Goal: Book appointment/travel/reservation

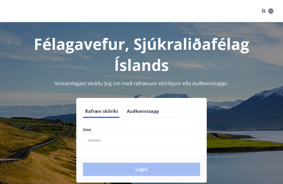
click at [93, 145] on input "phone" at bounding box center [141, 141] width 117 height 14
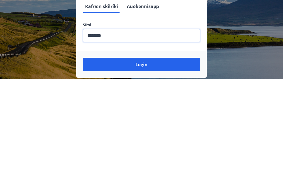
type input "********"
click at [142, 163] on button "Login" at bounding box center [141, 169] width 117 height 13
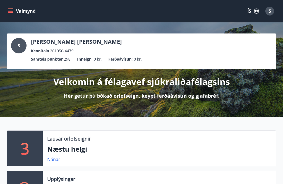
click at [9, 7] on button "Valmynd" at bounding box center [22, 11] width 31 height 10
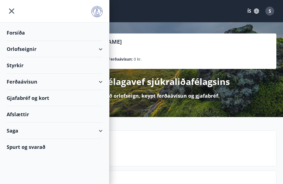
click at [20, 51] on div "Orlofseignir" at bounding box center [55, 49] width 96 height 16
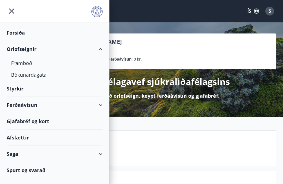
click at [32, 75] on div "Bókunardagatal" at bounding box center [54, 75] width 87 height 12
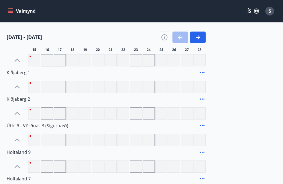
scroll to position [61, 0]
click at [199, 39] on icon "button" at bounding box center [198, 37] width 7 height 7
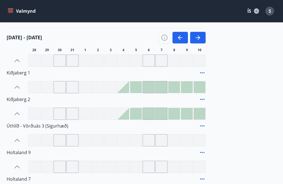
click at [202, 38] on button "button" at bounding box center [197, 38] width 15 height 12
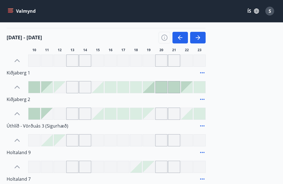
click at [202, 39] on button "button" at bounding box center [197, 38] width 15 height 12
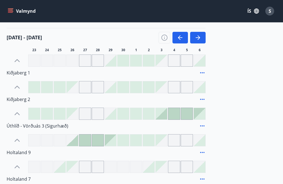
click at [203, 36] on button "button" at bounding box center [197, 38] width 15 height 12
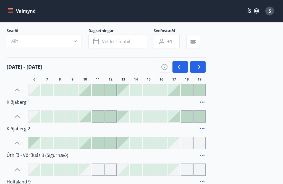
scroll to position [31, 0]
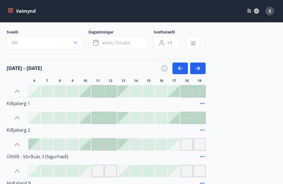
click at [198, 69] on icon "button" at bounding box center [198, 68] width 7 height 7
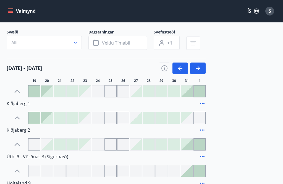
click at [202, 66] on button "button" at bounding box center [197, 69] width 15 height 12
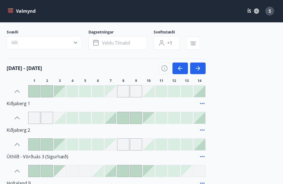
click at [203, 64] on button "button" at bounding box center [197, 69] width 15 height 12
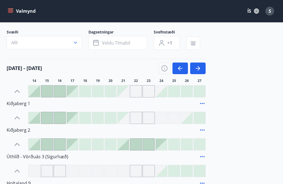
click at [203, 67] on button "button" at bounding box center [197, 69] width 15 height 12
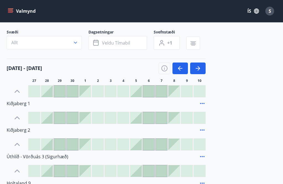
click at [98, 41] on icon "button" at bounding box center [96, 43] width 7 height 7
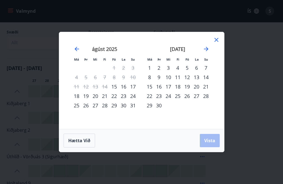
click at [222, 45] on div "Má Þr Mi Fi Fö La Su Má Þr Mi Fi Fö La Su [DATE] 1 2 3 4 5 6 7 8 9 10 11 12 13 …" at bounding box center [141, 80] width 165 height 97
click at [219, 43] on icon at bounding box center [216, 40] width 7 height 7
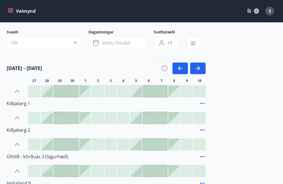
click at [211, 61] on div "[DATE] - [DATE] 28 29 30 1 2 3 4 5 6 7 8 9 10" at bounding box center [142, 71] width 270 height 24
click at [123, 43] on span "Veldu tímabil" at bounding box center [116, 43] width 28 height 6
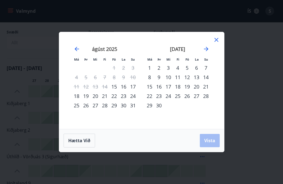
click at [211, 56] on div "[DATE] 1 2 3 4 5 6 7 8 9 10 11 12 13 14 15 16 17 18 19 20 21 22 23 24 25 26 27 …" at bounding box center [177, 84] width 73 height 91
click at [209, 52] on icon "Move forward to switch to the next month." at bounding box center [206, 49] width 7 height 7
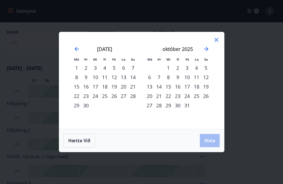
click at [209, 52] on icon "Move forward to switch to the next month." at bounding box center [206, 49] width 7 height 7
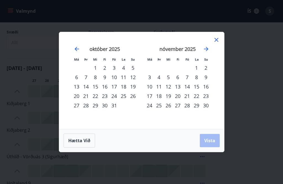
click at [209, 52] on icon "Move forward to switch to the next month." at bounding box center [206, 49] width 7 height 7
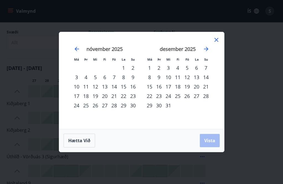
click at [209, 52] on icon "Move forward to switch to the next month." at bounding box center [206, 49] width 7 height 7
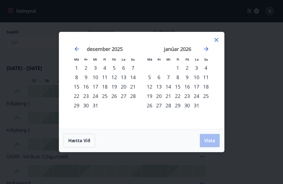
click at [209, 52] on icon "Move forward to switch to the next month." at bounding box center [206, 49] width 7 height 7
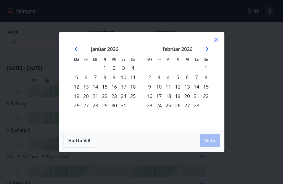
click at [209, 52] on icon "Move forward to switch to the next month." at bounding box center [206, 49] width 7 height 7
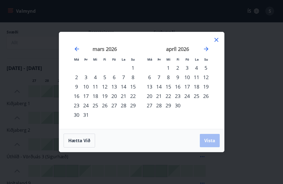
click at [179, 101] on div "23" at bounding box center [177, 95] width 9 height 9
click at [215, 144] on span "Vista" at bounding box center [209, 140] width 11 height 6
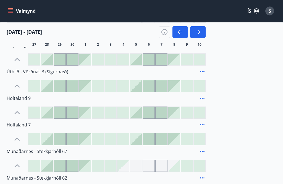
scroll to position [120, 0]
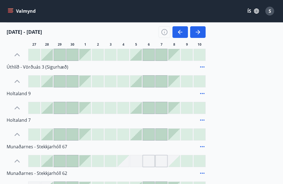
click at [18, 134] on icon at bounding box center [17, 134] width 9 height 9
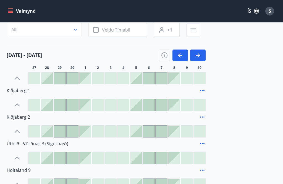
scroll to position [43, 0]
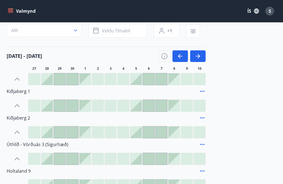
click at [202, 56] on button "button" at bounding box center [197, 56] width 15 height 12
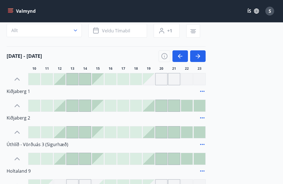
click at [198, 31] on button "button" at bounding box center [193, 30] width 14 height 13
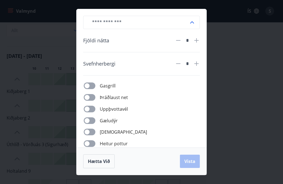
scroll to position [0, 0]
click at [102, 157] on button "Hætta við" at bounding box center [99, 161] width 32 height 14
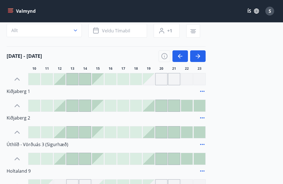
click at [205, 61] on button "button" at bounding box center [197, 56] width 15 height 12
click at [208, 64] on div "[DATE] - [DATE] 11 12 13 14 15 16 17 18 19 20 21 22 23" at bounding box center [142, 58] width 270 height 24
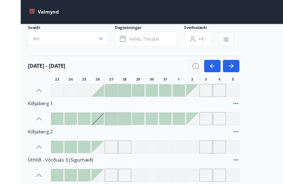
scroll to position [37, 0]
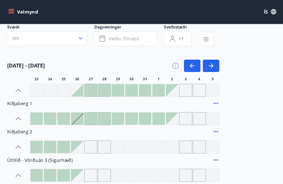
click at [200, 62] on icon "button" at bounding box center [198, 61] width 7 height 7
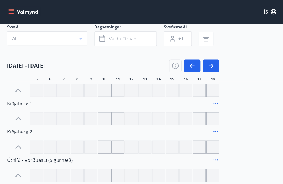
click at [199, 57] on button "button" at bounding box center [197, 62] width 15 height 12
click at [202, 62] on button "button" at bounding box center [197, 62] width 15 height 12
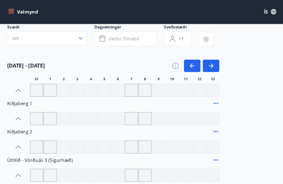
click at [201, 61] on icon "button" at bounding box center [198, 61] width 7 height 7
click at [200, 57] on button "button" at bounding box center [197, 62] width 15 height 12
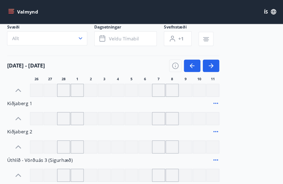
click at [199, 62] on icon "button" at bounding box center [198, 61] width 7 height 7
click at [201, 62] on icon "button" at bounding box center [198, 61] width 7 height 7
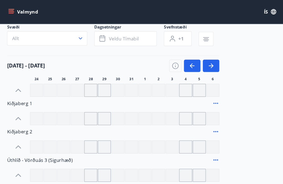
click at [201, 58] on button "button" at bounding box center [197, 62] width 15 height 12
click at [204, 60] on button "button" at bounding box center [197, 62] width 15 height 12
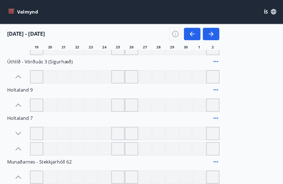
scroll to position [130, 0]
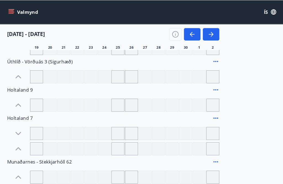
click at [74, 126] on div at bounding box center [72, 125] width 12 height 12
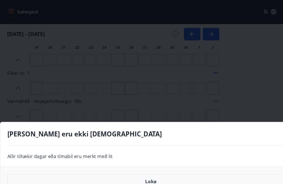
scroll to position [298, 0]
click at [147, 175] on button "Loka" at bounding box center [141, 170] width 269 height 14
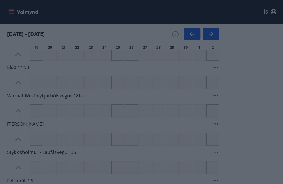
click at [147, 177] on button "Loka" at bounding box center [141, 170] width 269 height 14
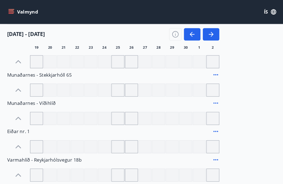
scroll to position [238, 0]
click at [183, 29] on icon "button" at bounding box center [180, 32] width 7 height 7
click at [180, 28] on button "button" at bounding box center [180, 32] width 15 height 12
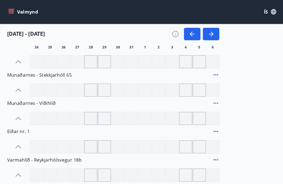
click at [178, 33] on icon "button" at bounding box center [180, 32] width 7 height 7
click at [177, 32] on icon "button" at bounding box center [180, 32] width 7 height 7
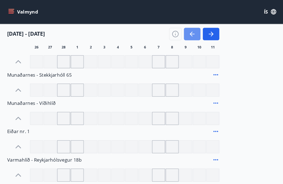
click at [181, 30] on icon "button" at bounding box center [180, 32] width 7 height 7
click at [180, 30] on icon "button" at bounding box center [180, 32] width 7 height 7
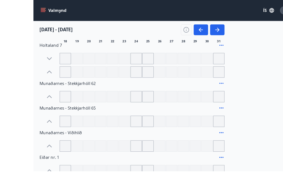
scroll to position [199, 0]
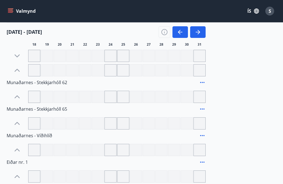
click at [182, 30] on icon "button" at bounding box center [180, 32] width 7 height 7
click at [180, 34] on icon "button" at bounding box center [180, 32] width 7 height 7
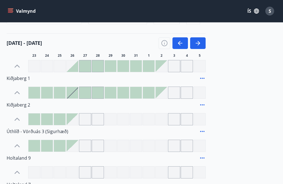
scroll to position [54, 0]
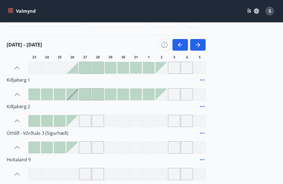
click at [180, 45] on icon "button" at bounding box center [180, 45] width 4 height 1
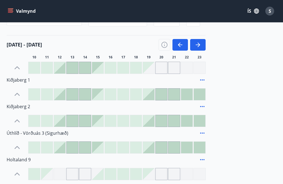
click at [182, 45] on icon "button" at bounding box center [180, 45] width 4 height 1
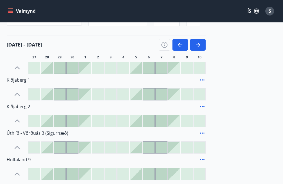
click at [180, 44] on icon "button" at bounding box center [180, 44] width 7 height 7
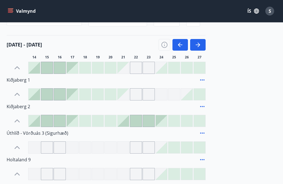
click at [179, 46] on icon "button" at bounding box center [179, 45] width 2 height 4
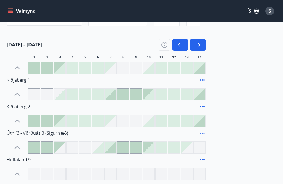
click at [182, 42] on icon "button" at bounding box center [180, 44] width 7 height 7
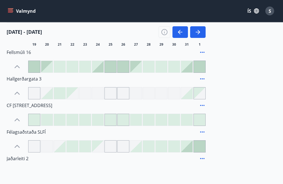
scroll to position [416, 0]
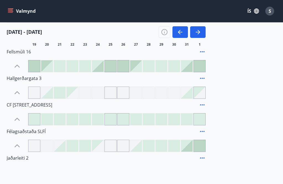
click at [17, 102] on span "CF [STREET_ADDRESS]" at bounding box center [30, 105] width 46 height 6
click at [18, 104] on span "CF [STREET_ADDRESS]" at bounding box center [30, 105] width 46 height 6
click at [202, 103] on icon at bounding box center [202, 105] width 7 height 7
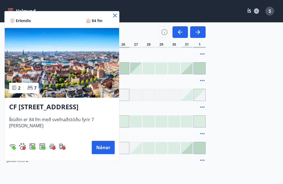
scroll to position [414, 0]
click at [101, 147] on button "Nánar" at bounding box center [103, 147] width 23 height 13
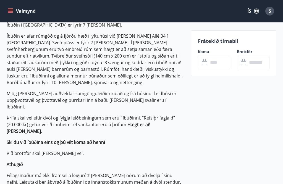
scroll to position [177, 0]
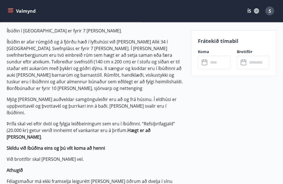
click at [205, 63] on icon at bounding box center [205, 62] width 7 height 7
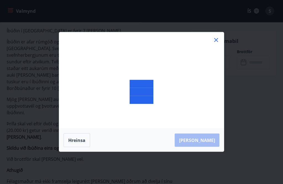
scroll to position [177, 0]
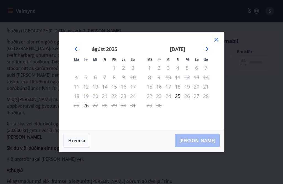
click at [215, 40] on icon at bounding box center [216, 40] width 7 height 7
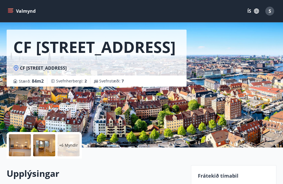
scroll to position [0, 0]
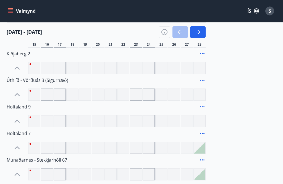
scroll to position [111, 0]
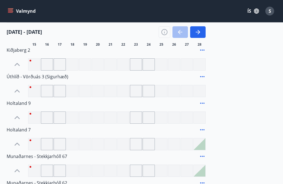
click at [201, 130] on icon at bounding box center [202, 129] width 7 height 7
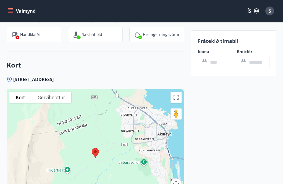
scroll to position [980, 0]
